Goal: Information Seeking & Learning: Learn about a topic

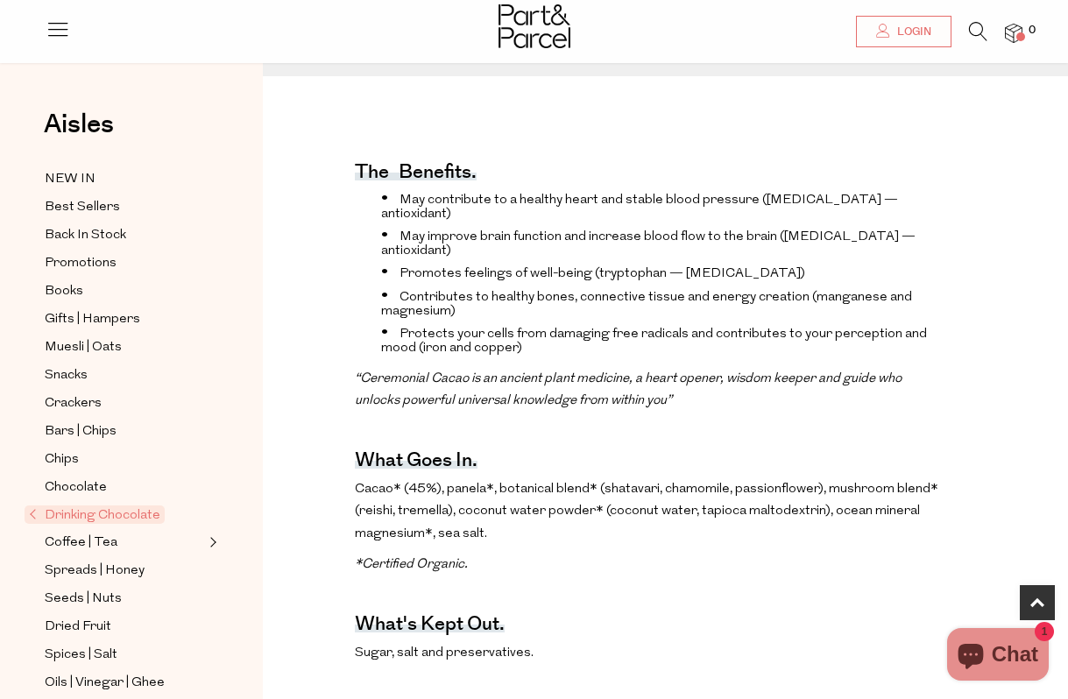
scroll to position [588, 0]
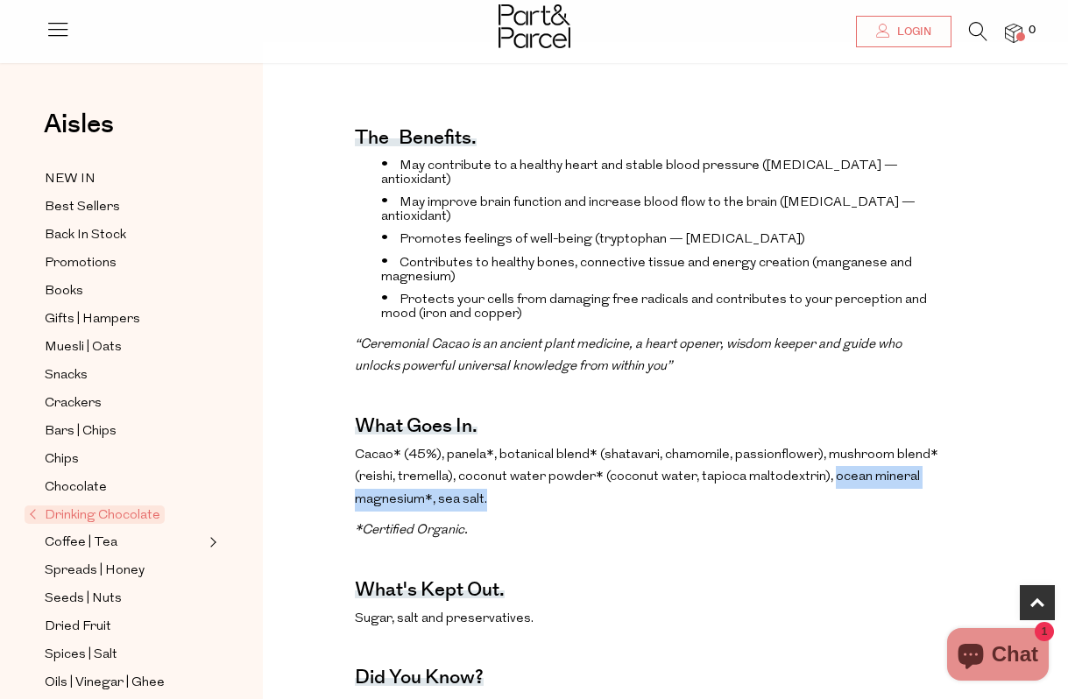
drag, startPoint x: 827, startPoint y: 448, endPoint x: 827, endPoint y: 471, distance: 22.8
click at [827, 471] on p "Cacao* (45%), panela*, botanical blend* (shatavari, chamomile, passionflower), …" at bounding box center [647, 477] width 585 height 67
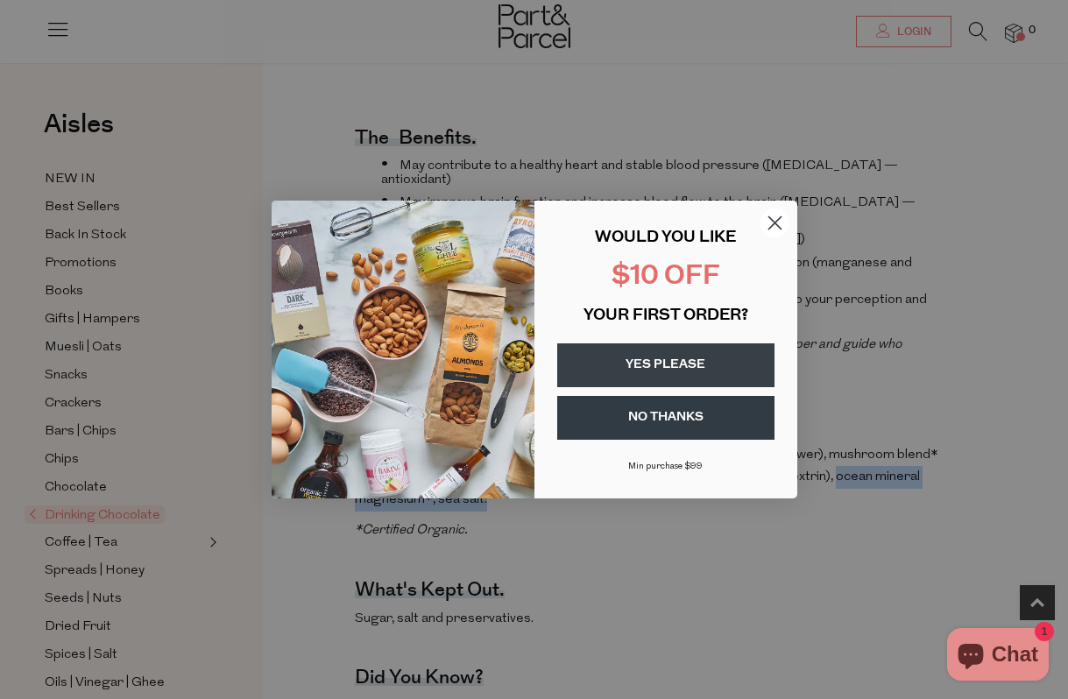
click at [782, 217] on circle "Close dialog" at bounding box center [774, 223] width 29 height 29
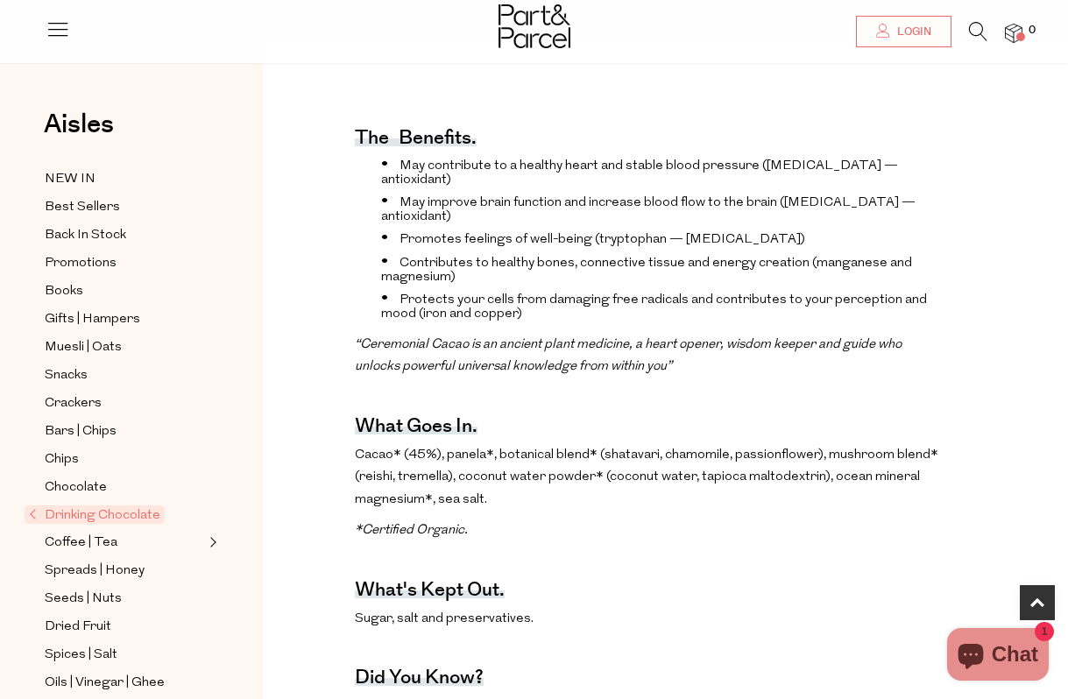
click at [474, 449] on span "Cacao* (45%), panela*, botanical blend* (shatavari, chamomile, passionflower), …" at bounding box center [647, 478] width 584 height 58
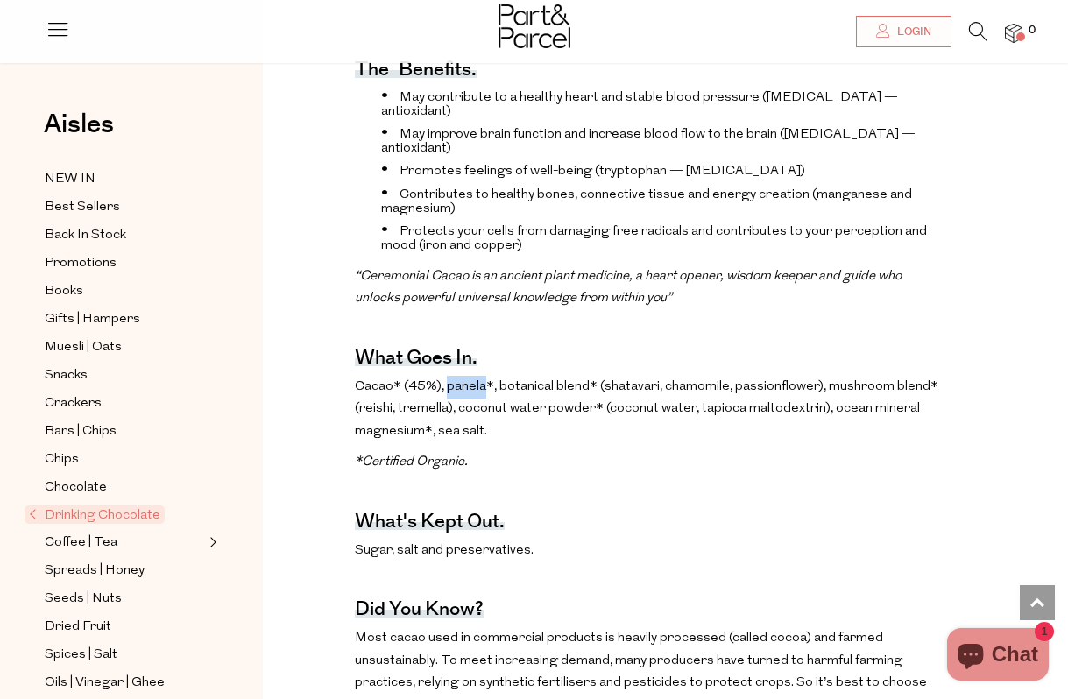
scroll to position [654, 0]
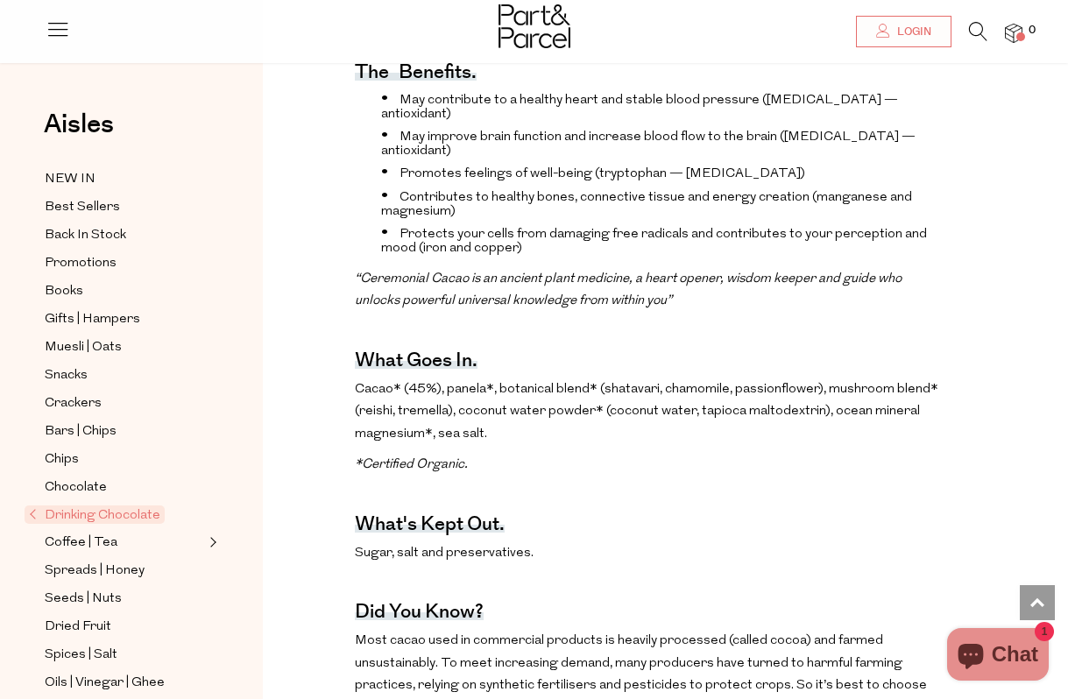
click at [541, 383] on span "Cacao* (45%), panela*, botanical blend* (shatavari, chamomile, passionflower), …" at bounding box center [647, 412] width 584 height 58
drag, startPoint x: 594, startPoint y: 383, endPoint x: 457, endPoint y: 392, distance: 137.0
click at [457, 392] on p "Cacao* (45%), panela*, botanical blend* (shatavari, chamomile, passionflower), …" at bounding box center [647, 412] width 585 height 67
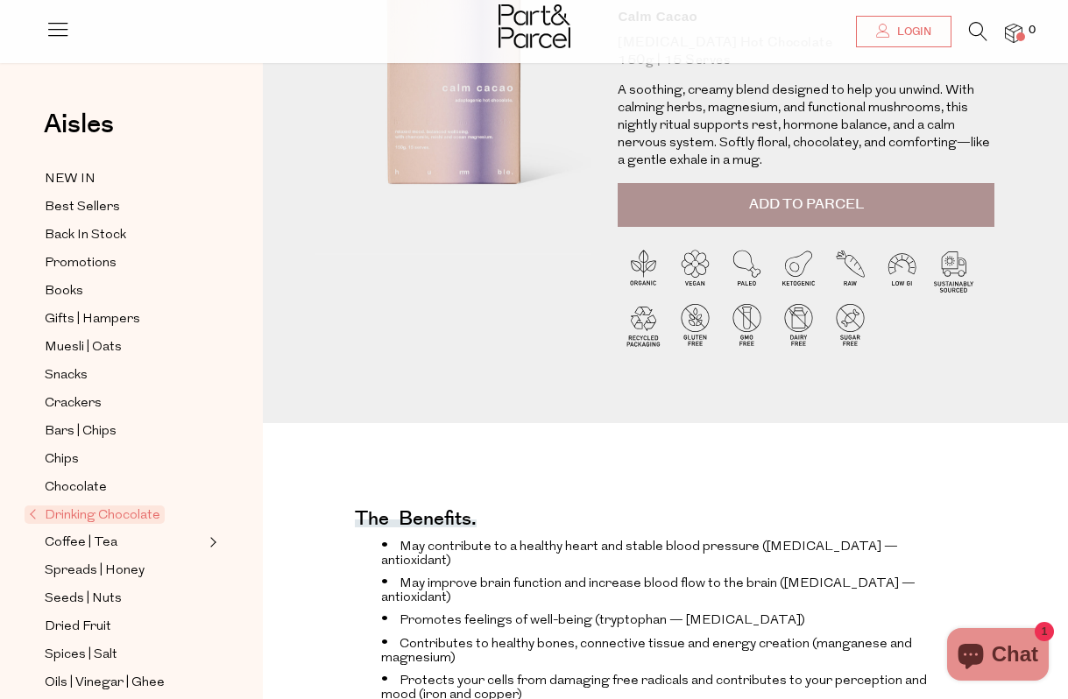
scroll to position [0, 0]
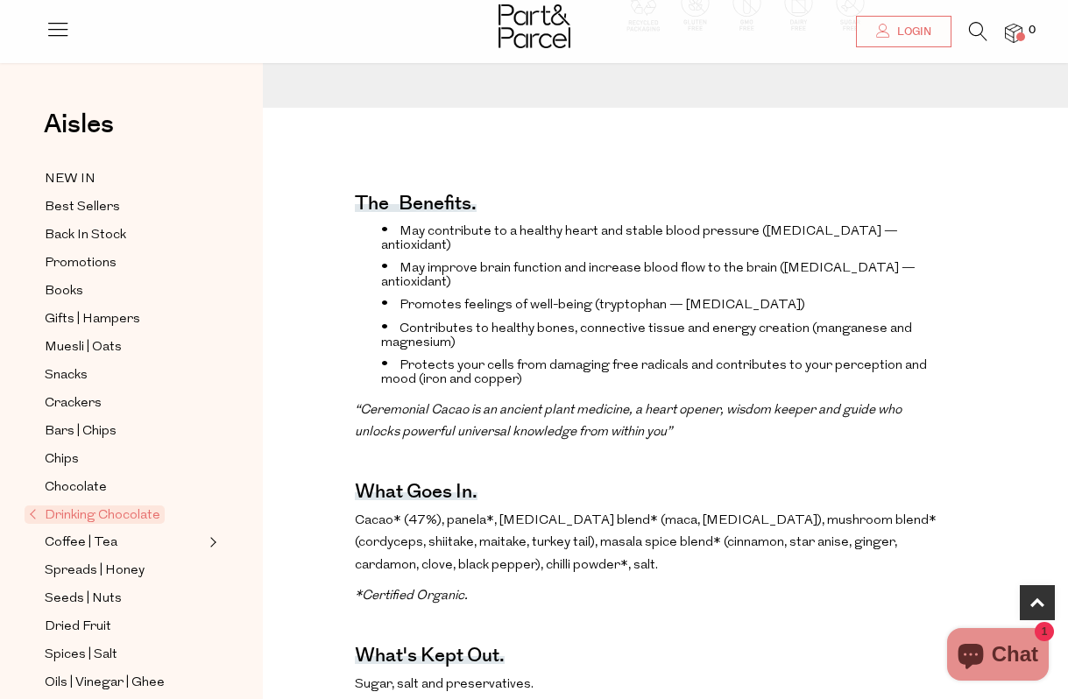
scroll to position [549, 0]
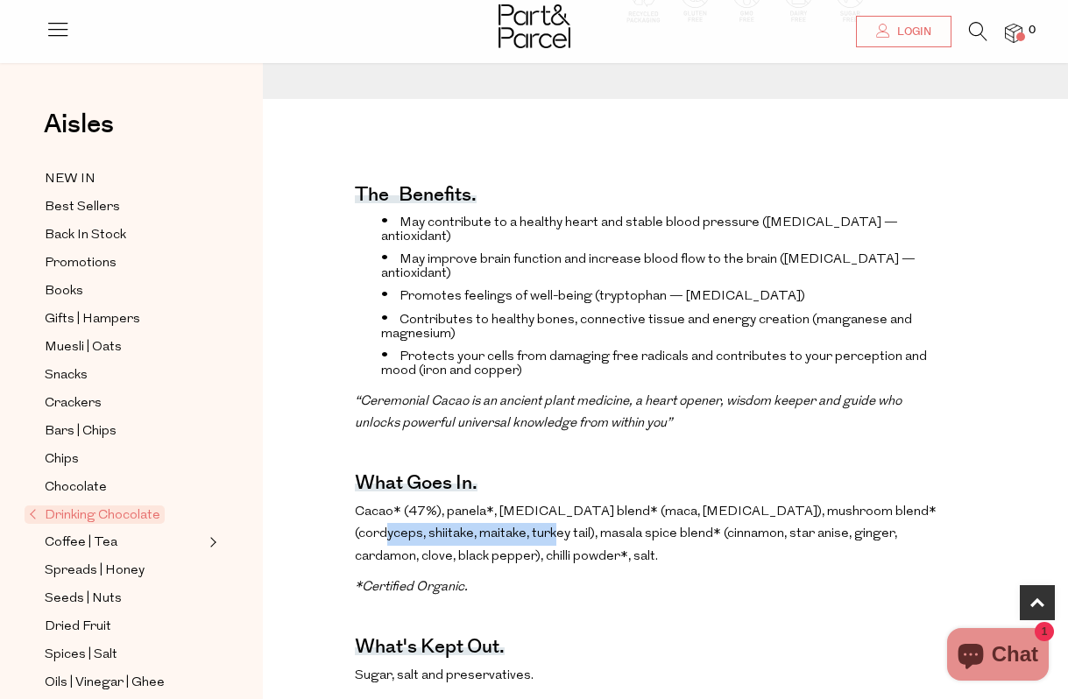
drag, startPoint x: 516, startPoint y: 504, endPoint x: 351, endPoint y: 512, distance: 164.9
click at [856, 506] on span "Cacao* (47%), panela*, adaptogenic blend* (maca, astragalus), mushroom blend* (…" at bounding box center [646, 535] width 582 height 58
click at [732, 506] on span "Cacao* (47%), panela*, adaptogenic blend* (maca, astragalus), mushroom blend* (…" at bounding box center [646, 535] width 582 height 58
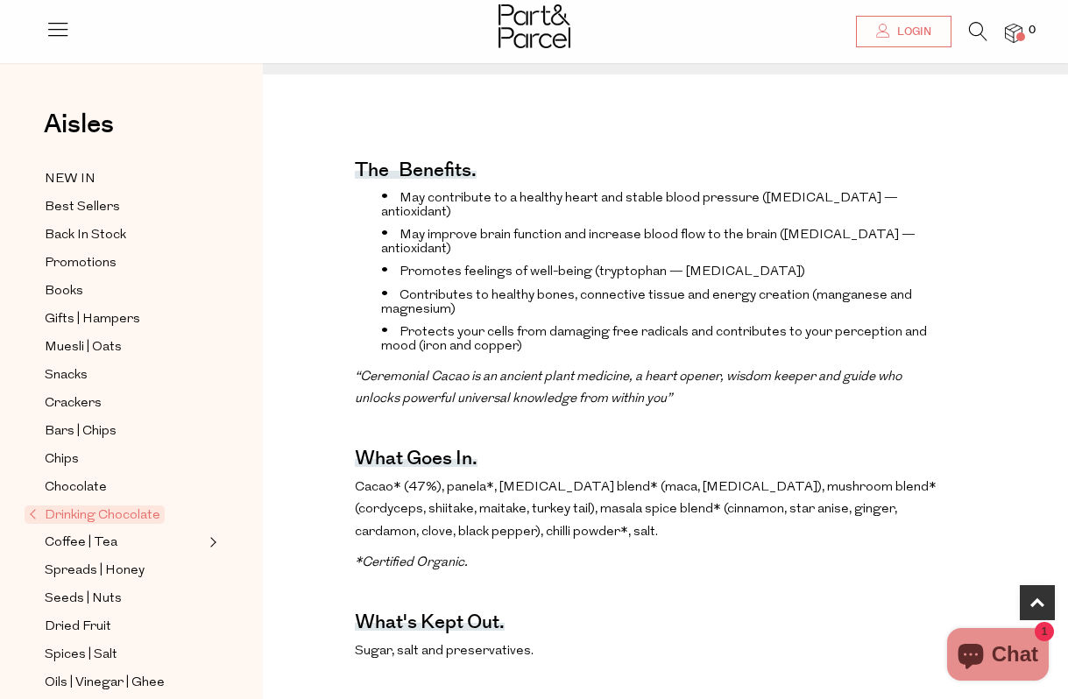
scroll to position [574, 0]
drag, startPoint x: 476, startPoint y: 430, endPoint x: 475, endPoint y: 460, distance: 29.8
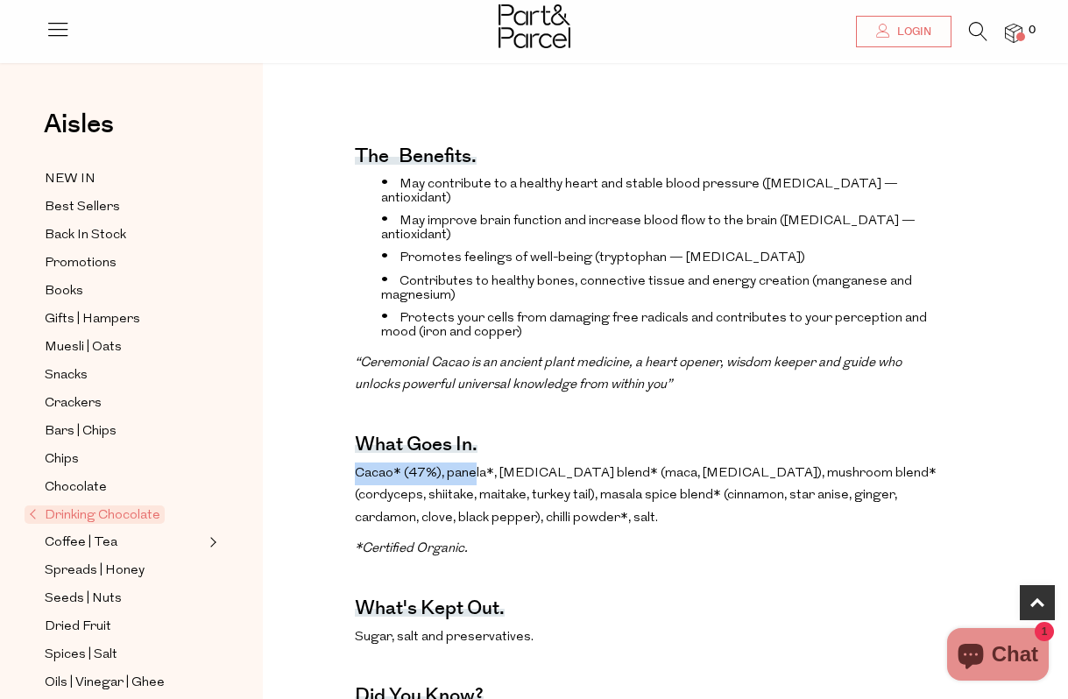
scroll to position [590, 0]
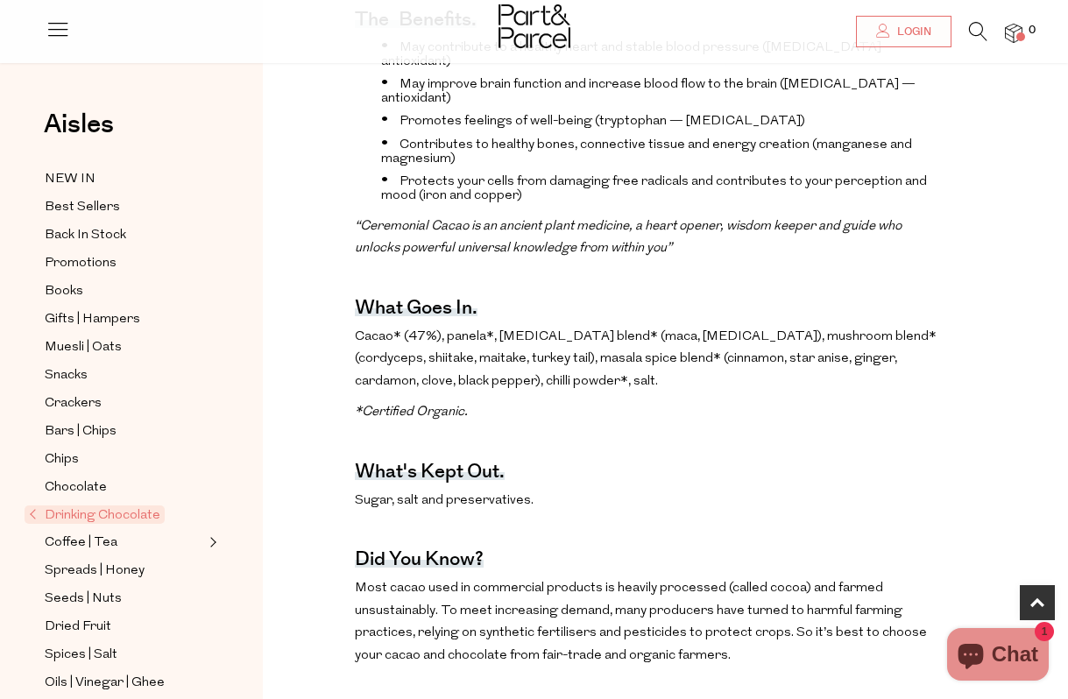
scroll to position [725, 0]
drag, startPoint x: 555, startPoint y: 352, endPoint x: 463, endPoint y: 354, distance: 92.0
click at [463, 354] on p "Cacao* (47%), panela*, adaptogenic blend* (maca, astragalus), mushroom blend* (…" at bounding box center [647, 358] width 585 height 67
click at [553, 352] on span "Cacao* (47%), panela*, adaptogenic blend* (maca, astragalus), mushroom blend* (…" at bounding box center [646, 359] width 582 height 58
